Goal: Find specific page/section: Find specific page/section

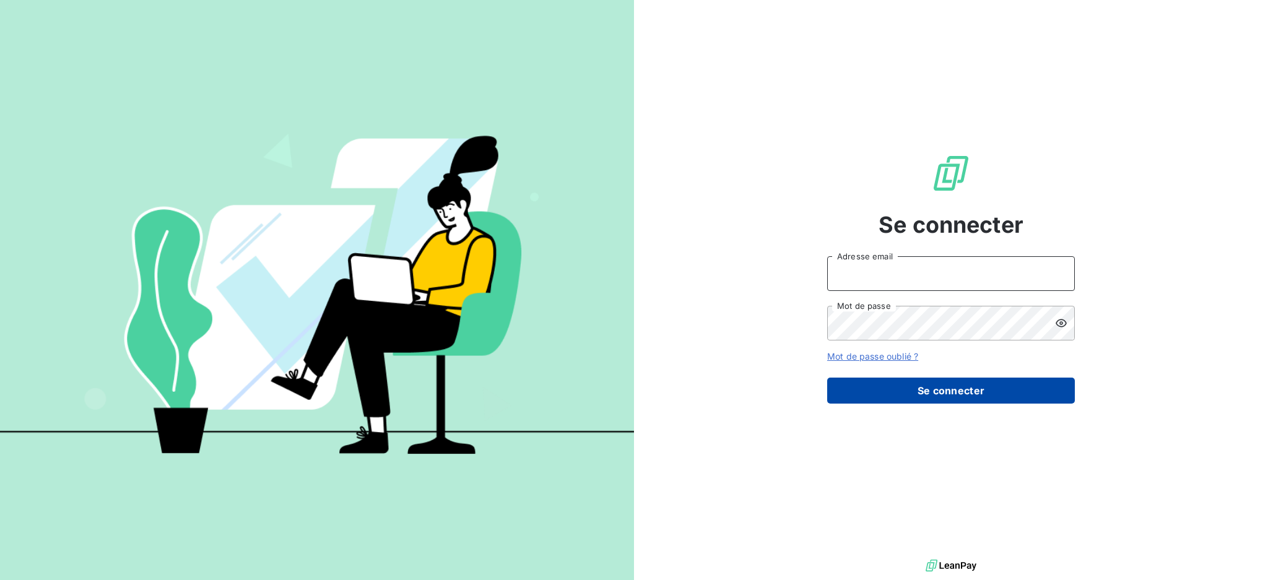
type input "[PERSON_NAME][EMAIL_ADDRESS][PERSON_NAME][DOMAIN_NAME]"
click at [954, 390] on button "Se connecter" at bounding box center [951, 391] width 248 height 26
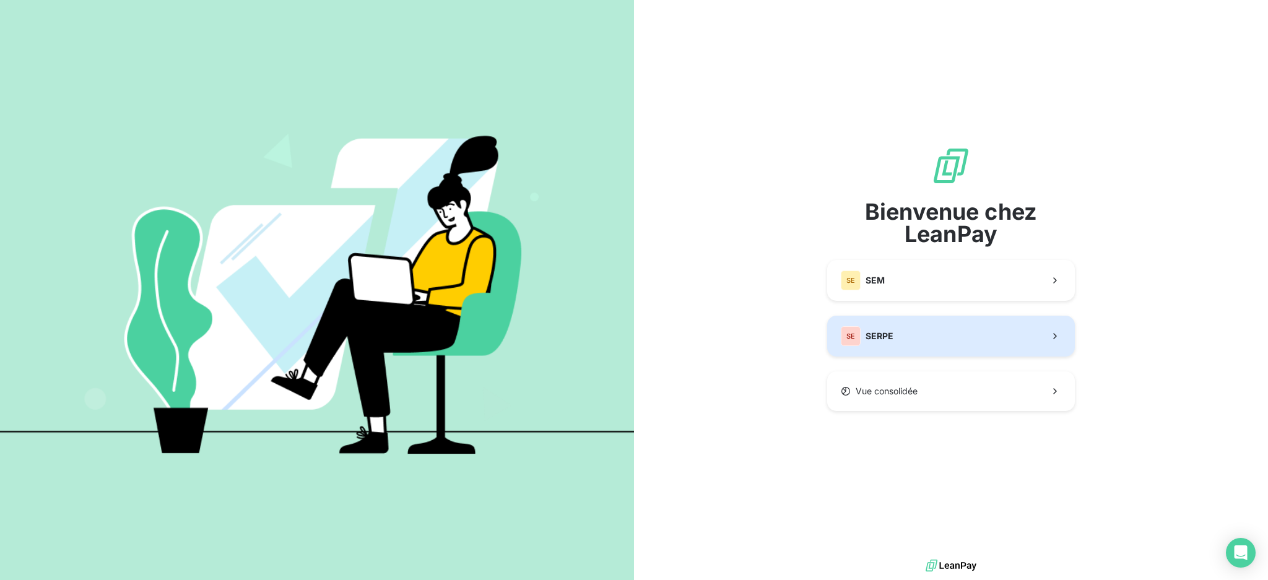
click at [888, 328] on div "SE SERPE" at bounding box center [867, 336] width 53 height 20
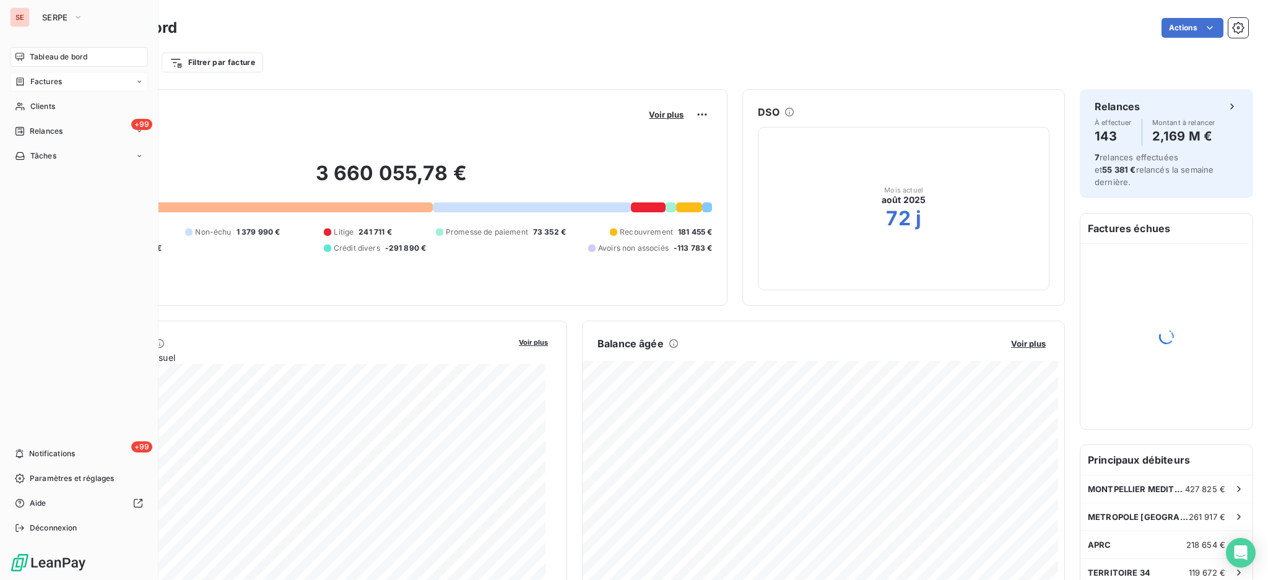
click at [58, 82] on span "Factures" at bounding box center [46, 81] width 32 height 11
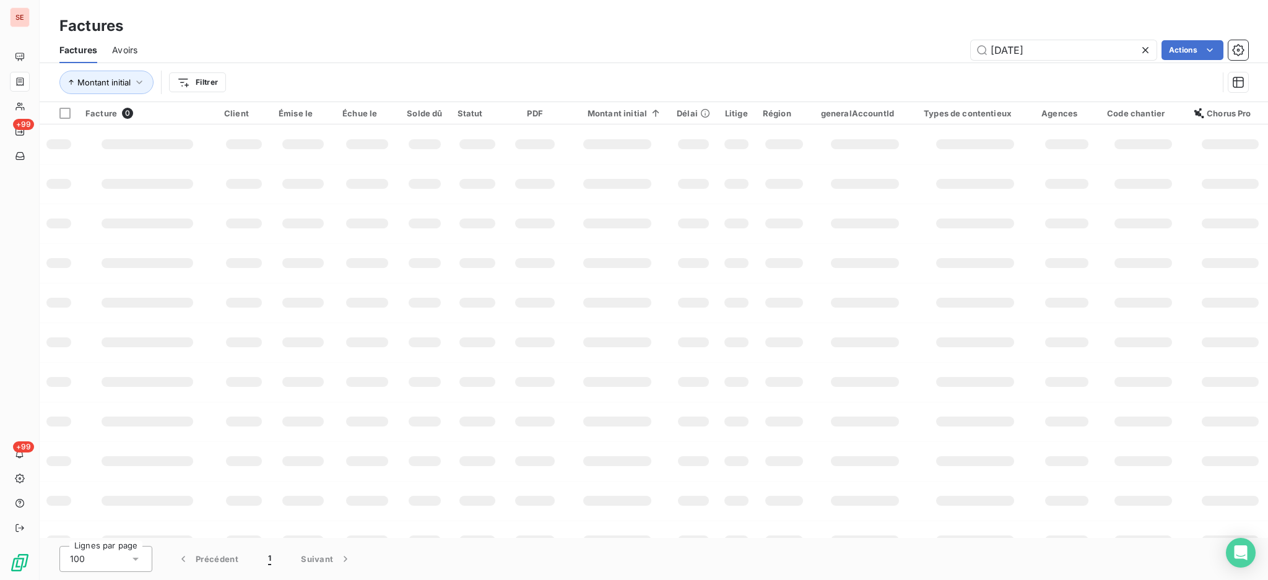
type input "25-06-1133"
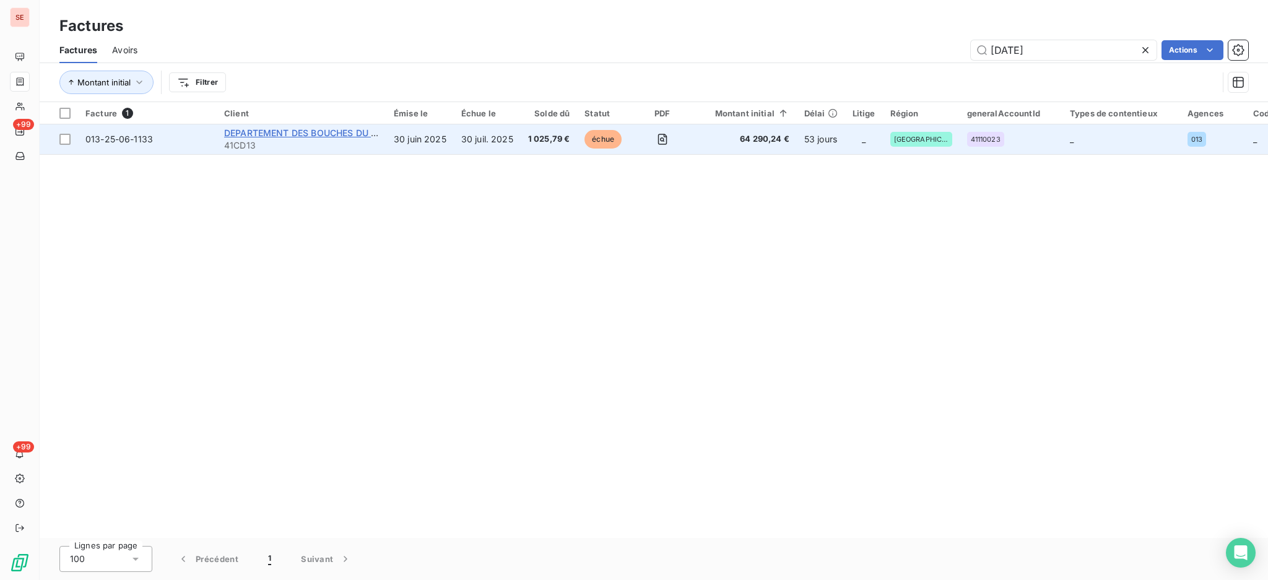
click at [270, 133] on span "DEPARTEMENT DES BOUCHES DU RHONE" at bounding box center [313, 133] width 178 height 11
